Goal: Information Seeking & Learning: Learn about a topic

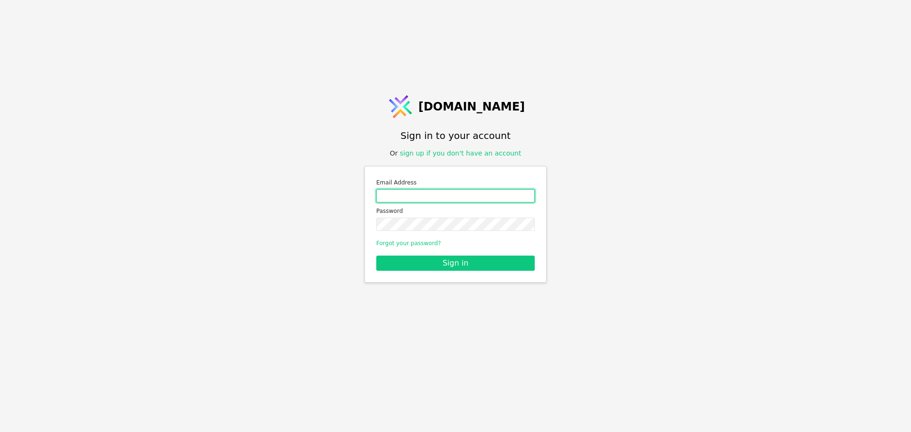
drag, startPoint x: 441, startPoint y: 191, endPoint x: 442, endPoint y: 199, distance: 8.2
click at [440, 191] on input "Email address" at bounding box center [455, 195] width 159 height 13
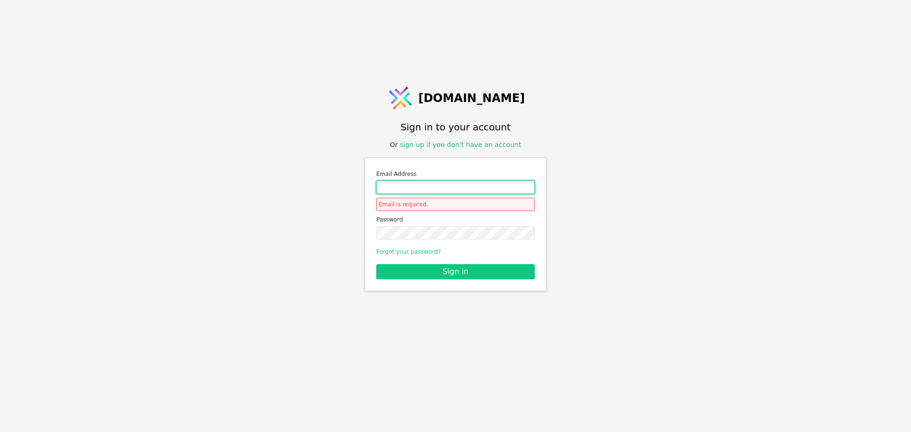
type input "[EMAIL_ADDRESS][PERSON_NAME][DOMAIN_NAME]"
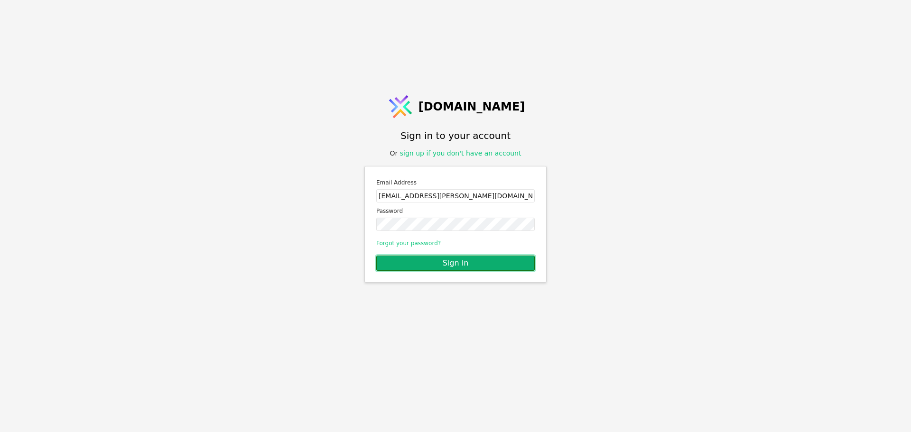
click at [439, 260] on button "Sign in" at bounding box center [455, 263] width 159 height 15
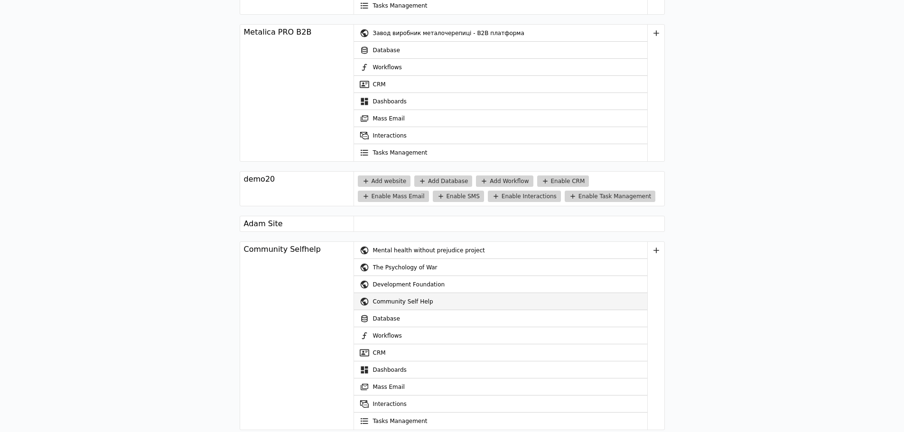
scroll to position [1661, 0]
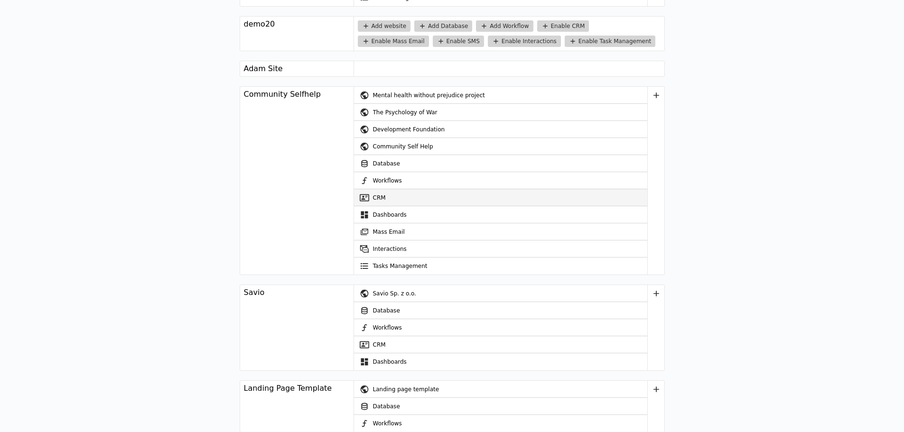
click at [399, 197] on link "CRM" at bounding box center [500, 197] width 293 height 17
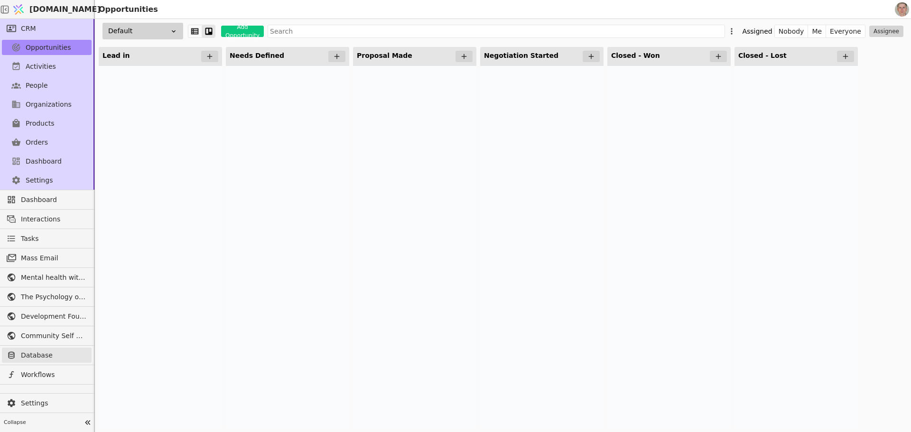
click at [53, 358] on span "Database" at bounding box center [54, 356] width 66 height 10
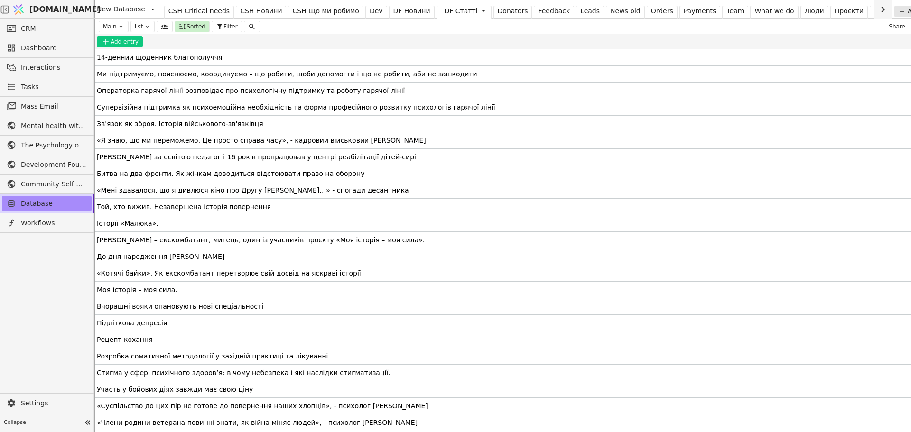
click at [243, 10] on div "CSH Новини" at bounding box center [261, 11] width 42 height 10
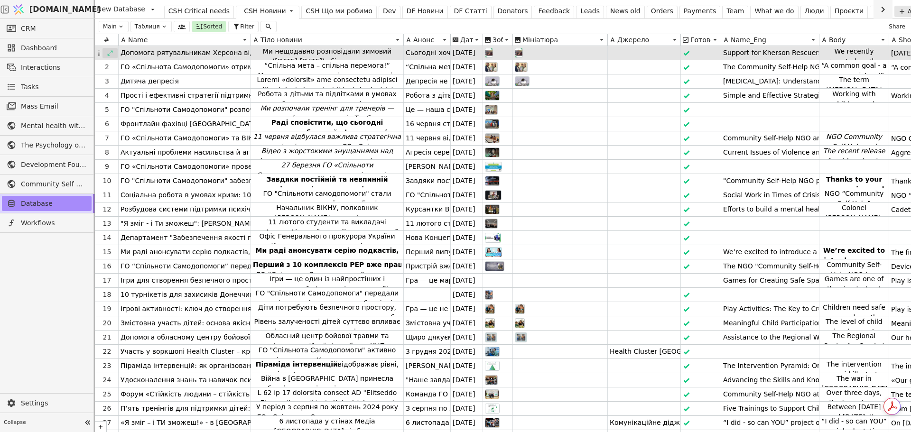
click at [112, 53] on icon at bounding box center [110, 53] width 7 height 7
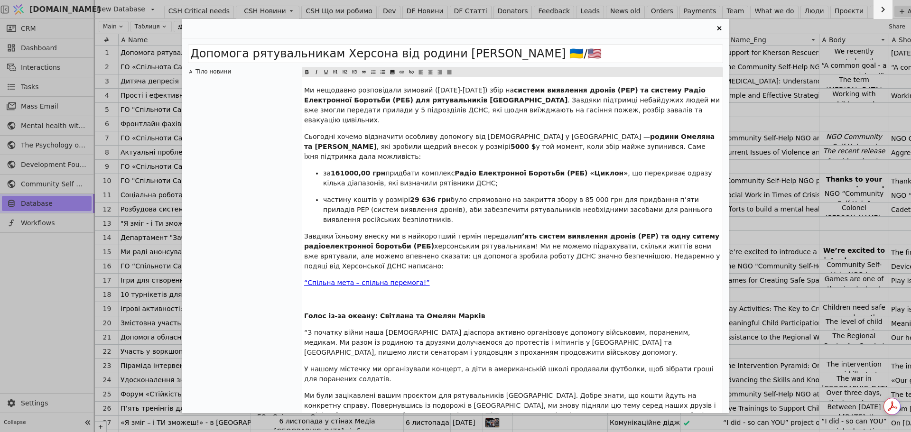
click at [352, 90] on span "Ми нещодавно розповідали зимовий ([DATE]-[DATE]) збір на" at bounding box center [409, 90] width 210 height 8
drag, startPoint x: 368, startPoint y: 89, endPoint x: 386, endPoint y: 201, distance: 113.0
click at [386, 201] on div "Ми нещодавно розповідали зимовий ([DATE]-[DATE]) збір на системи виявлення дрон…" at bounding box center [512, 296] width 420 height 439
click at [391, 100] on span "системи виявлення дронів (РЕР) та систему Радіо Електронної Боротьби (РЕБ) для …" at bounding box center [506, 95] width 404 height 18
click at [367, 295] on p "﻿" at bounding box center [512, 300] width 417 height 10
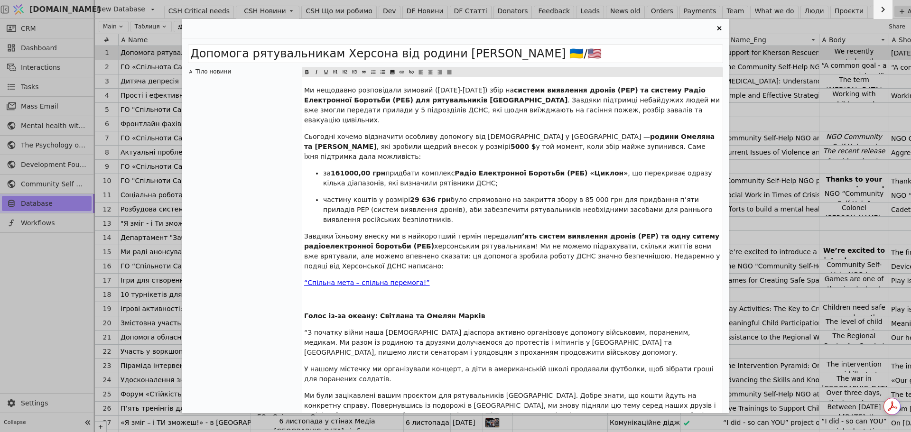
click at [367, 312] on span "Голос із-за океану: Світлана та Омелян Марків" at bounding box center [394, 316] width 181 height 8
drag, startPoint x: 304, startPoint y: 296, endPoint x: 458, endPoint y: 297, distance: 154.2
click at [458, 297] on div "Ми нещодавно розповідали зимовий ([DATE]-[DATE]) збір на системи виявлення дрон…" at bounding box center [512, 296] width 420 height 439
click at [307, 72] on icon "Entry Card" at bounding box center [307, 72] width 3 height 4
click at [407, 329] on span "“З початку війни наша [DEMOGRAPHIC_DATA] діаспора активно організовує допомогу …" at bounding box center [498, 343] width 388 height 28
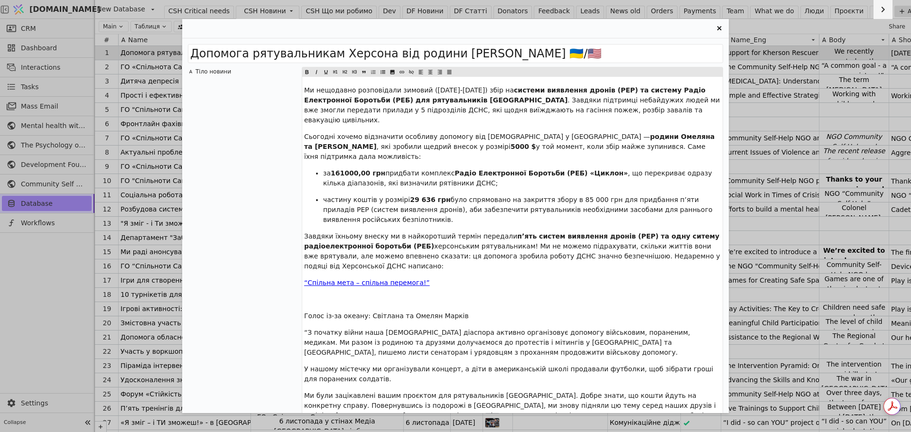
click at [395, 312] on span "Голос із-за океану: Світлана та Омелян Марків" at bounding box center [386, 316] width 165 height 8
drag, startPoint x: 410, startPoint y: 295, endPoint x: 467, endPoint y: 297, distance: 56.5
click at [467, 297] on div "Ми нещодавно розповідали зимовий ([DATE]-[DATE]) збір на системи виявлення дрон…" at bounding box center [512, 296] width 420 height 439
click at [459, 311] on p "Голос із-за океану: Світлана та Омелян Марків" at bounding box center [512, 316] width 417 height 10
drag, startPoint x: 450, startPoint y: 297, endPoint x: 323, endPoint y: 293, distance: 127.3
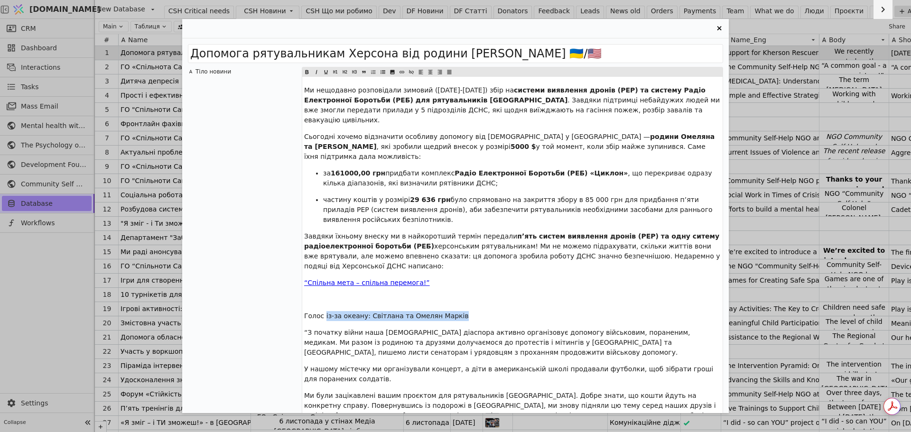
click at [323, 311] on p "Голос із-за океану: Світлана та Омелян Марків" at bounding box center [512, 316] width 417 height 10
click at [358, 312] on span "Голос із-за океану: Світлана та Омелян Марків" at bounding box center [386, 316] width 165 height 8
drag, startPoint x: 355, startPoint y: 296, endPoint x: 380, endPoint y: 294, distance: 24.3
click at [380, 312] on span "Голос із-за океану: Світлана та Омелян Марків" at bounding box center [386, 316] width 165 height 8
click at [376, 312] on span "Голос із-за океану: Світлана та Омелян Марків" at bounding box center [386, 316] width 165 height 8
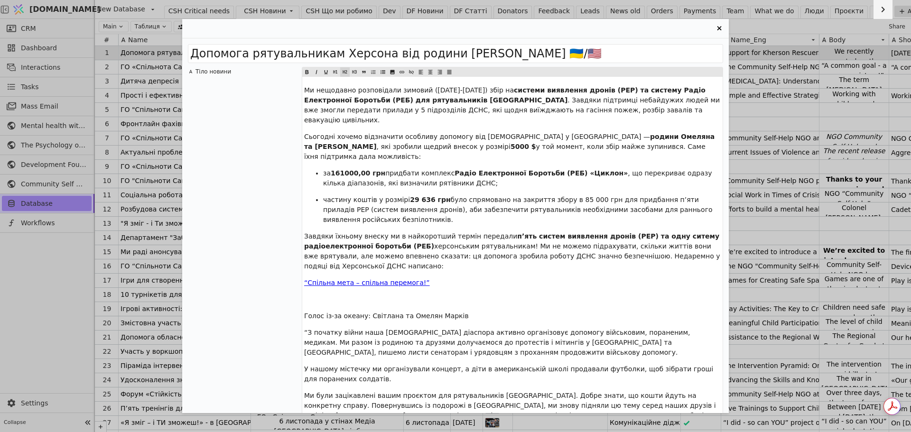
click at [345, 69] on icon "Entry Card" at bounding box center [345, 71] width 6 height 11
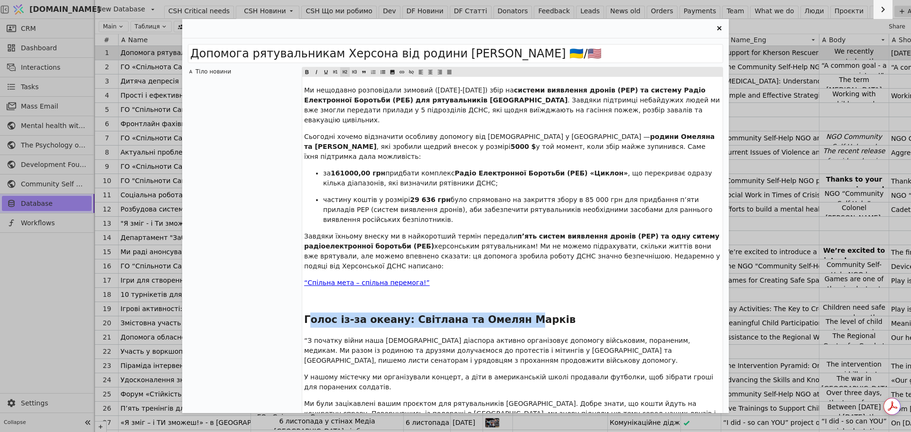
drag, startPoint x: 308, startPoint y: 300, endPoint x: 511, endPoint y: 298, distance: 203.1
click at [511, 314] on span "Голос із-за океану: Світлана та Омелян Марків" at bounding box center [439, 319] width 271 height 11
click at [355, 70] on icon "Entry Card" at bounding box center [355, 71] width 6 height 11
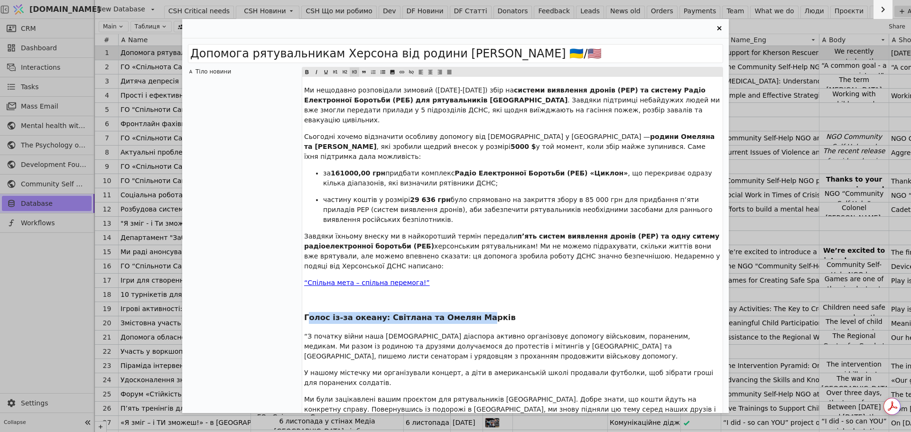
click at [388, 313] on span "Голос із-за океану: Світлана та Омелян Марків" at bounding box center [410, 317] width 212 height 9
click at [387, 312] on h3 "Голос із-за океану: Світлана та Омелян Марків" at bounding box center [512, 318] width 417 height 12
drag, startPoint x: 337, startPoint y: 297, endPoint x: 422, endPoint y: 298, distance: 85.0
click at [422, 313] on span "Голос із-за океану: Світлана та Омелян Марків" at bounding box center [410, 317] width 212 height 9
click at [345, 70] on icon "Entry Card" at bounding box center [345, 71] width 6 height 11
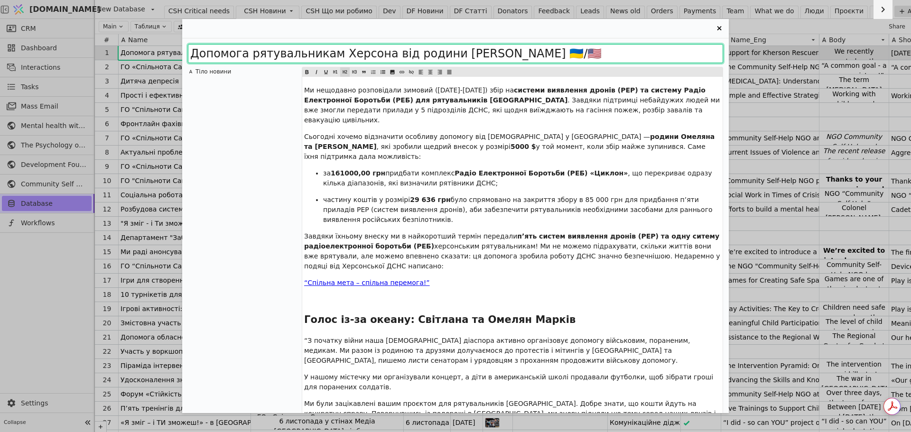
drag, startPoint x: 307, startPoint y: 54, endPoint x: 527, endPoint y: 56, distance: 220.2
click at [527, 56] on input "Допомога рятувальникам Херсона від родини [PERSON_NAME] 🇺🇦/🇺🇸" at bounding box center [455, 53] width 535 height 19
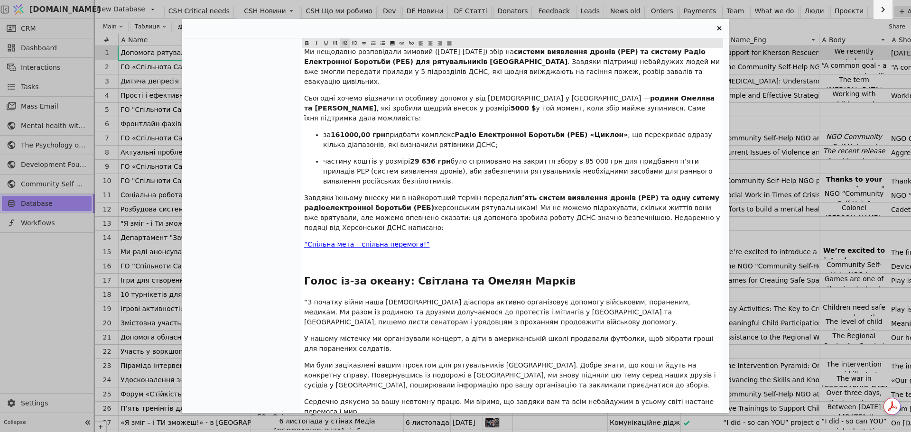
scroll to position [95, 0]
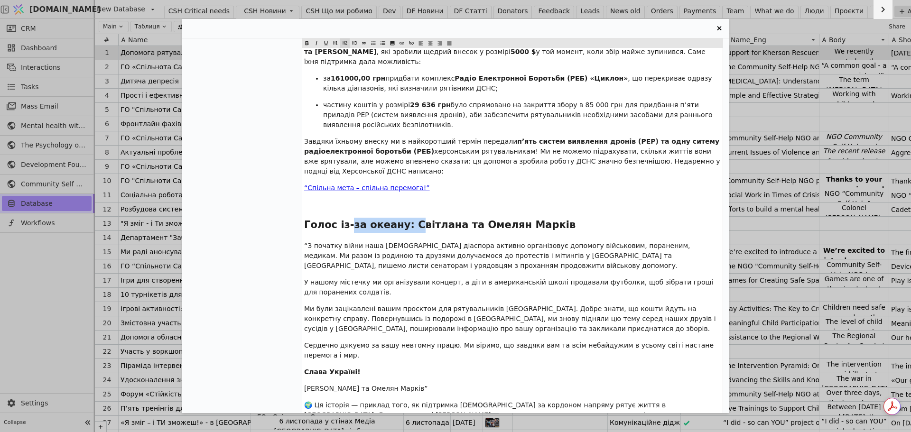
drag, startPoint x: 378, startPoint y: 210, endPoint x: 401, endPoint y: 208, distance: 23.8
click at [401, 219] on span "Голос із-за океану: Світлана та Омелян Марків" at bounding box center [439, 224] width 271 height 11
drag, startPoint x: 345, startPoint y: 40, endPoint x: 361, endPoint y: 92, distance: 54.5
click at [345, 40] on icon "Entry Card" at bounding box center [345, 42] width 6 height 11
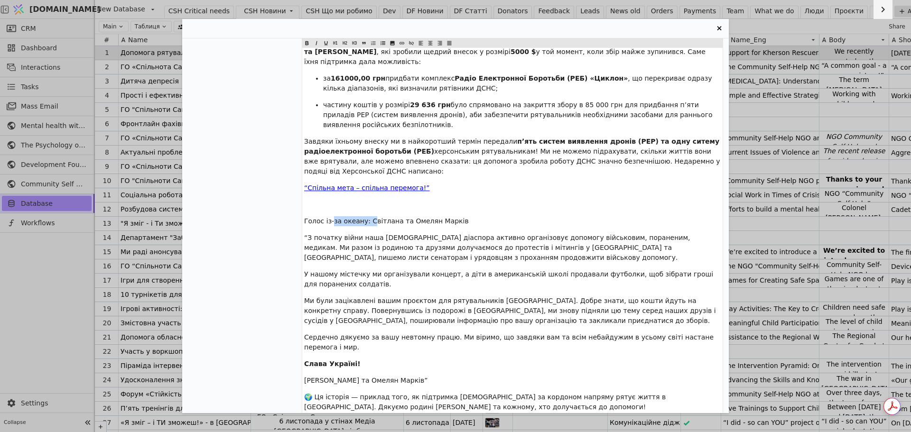
click at [308, 41] on icon "Entry Card" at bounding box center [307, 43] width 3 height 4
click at [382, 217] on span "вітлана та Омелян Марків" at bounding box center [428, 221] width 92 height 8
drag, startPoint x: 304, startPoint y: 199, endPoint x: 461, endPoint y: 199, distance: 156.6
click at [461, 216] on p "Голос із- за океану: С вітлана та Омелян Марків" at bounding box center [512, 221] width 417 height 10
click at [309, 43] on icon "Entry Card" at bounding box center [307, 43] width 5 height 5
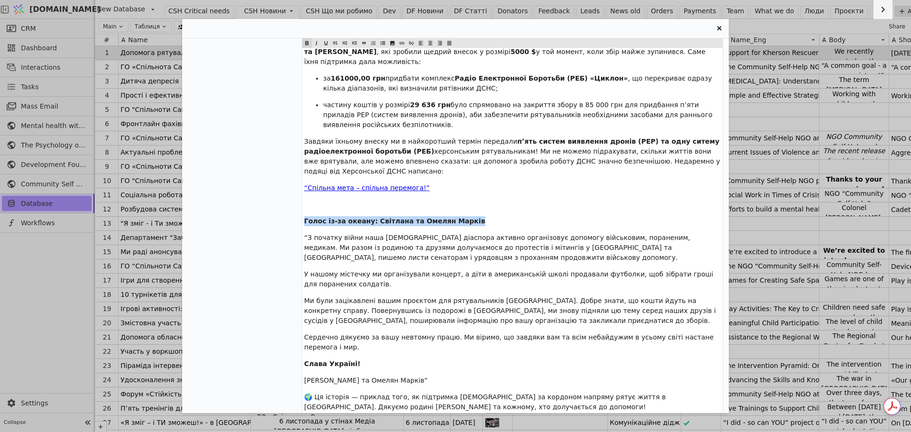
click at [345, 43] on icon "Entry Card" at bounding box center [345, 42] width 4 height 3
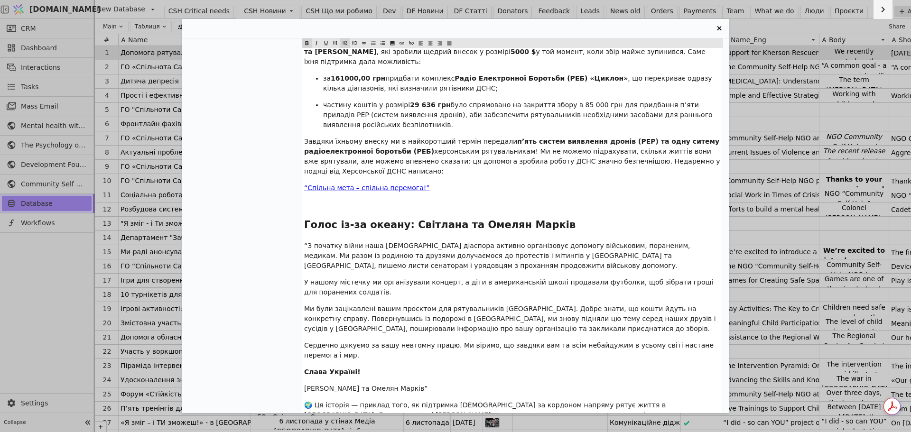
click at [429, 279] on span "У нашому містечку ми організували концерт, а діти в американській школі продава…" at bounding box center [509, 288] width 411 height 18
drag, startPoint x: 319, startPoint y: 208, endPoint x: 470, endPoint y: 202, distance: 150.6
click at [470, 219] on span "Голос із-за океану: Світлана та Омелян Марків" at bounding box center [439, 224] width 271 height 11
click at [385, 279] on span "У нашому містечку ми організували концерт, а діти в американській школі продава…" at bounding box center [509, 288] width 411 height 18
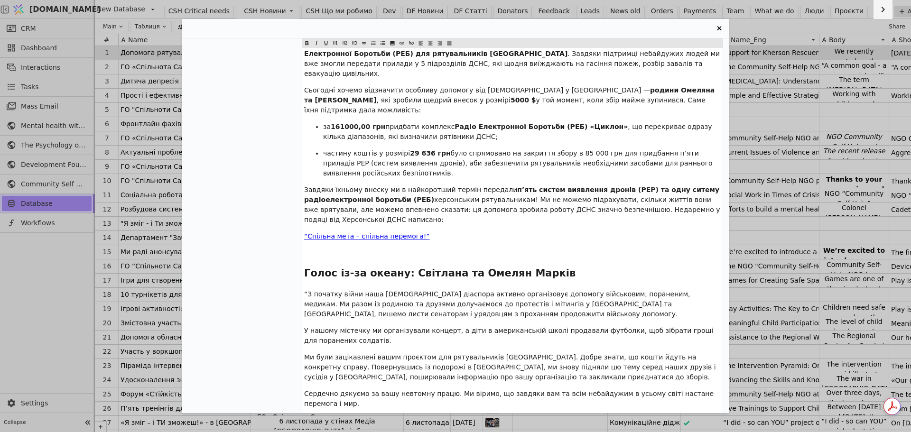
scroll to position [0, 0]
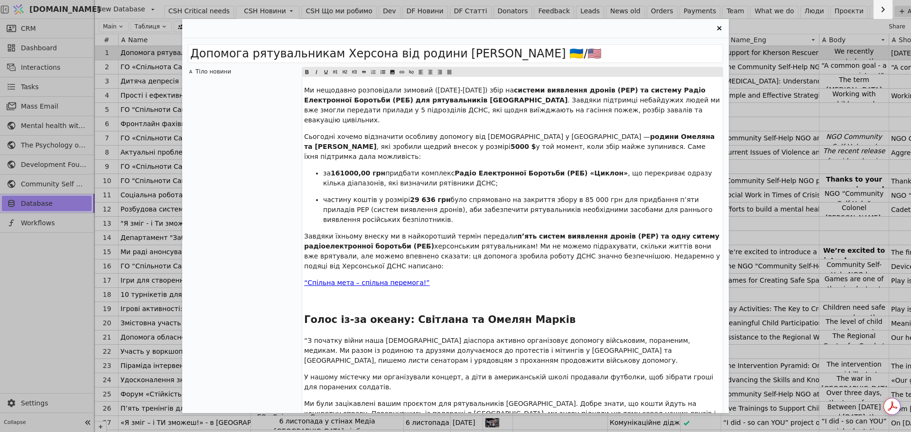
drag, startPoint x: 329, startPoint y: 282, endPoint x: 341, endPoint y: 284, distance: 12.1
click at [329, 295] on p "﻿" at bounding box center [512, 300] width 417 height 10
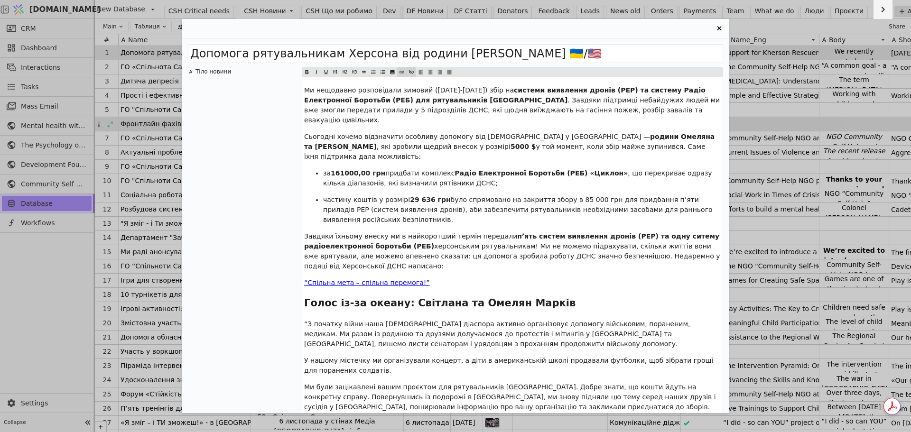
click at [718, 26] on icon "Entry Card" at bounding box center [719, 28] width 11 height 11
